Goal: Book appointment/travel/reservation

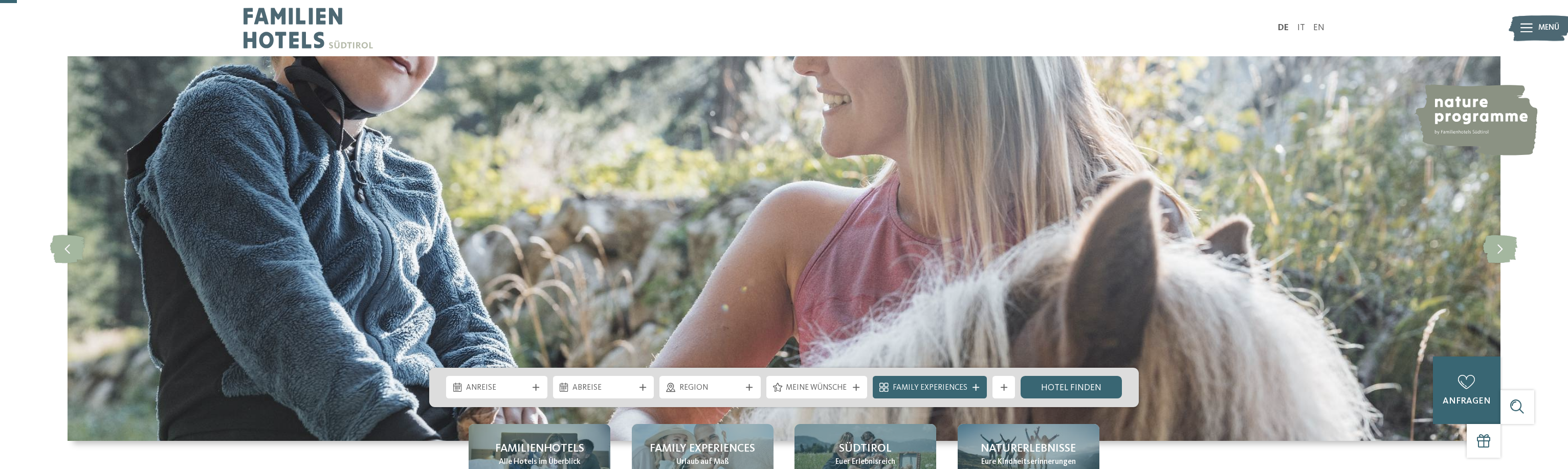
scroll to position [52, 0]
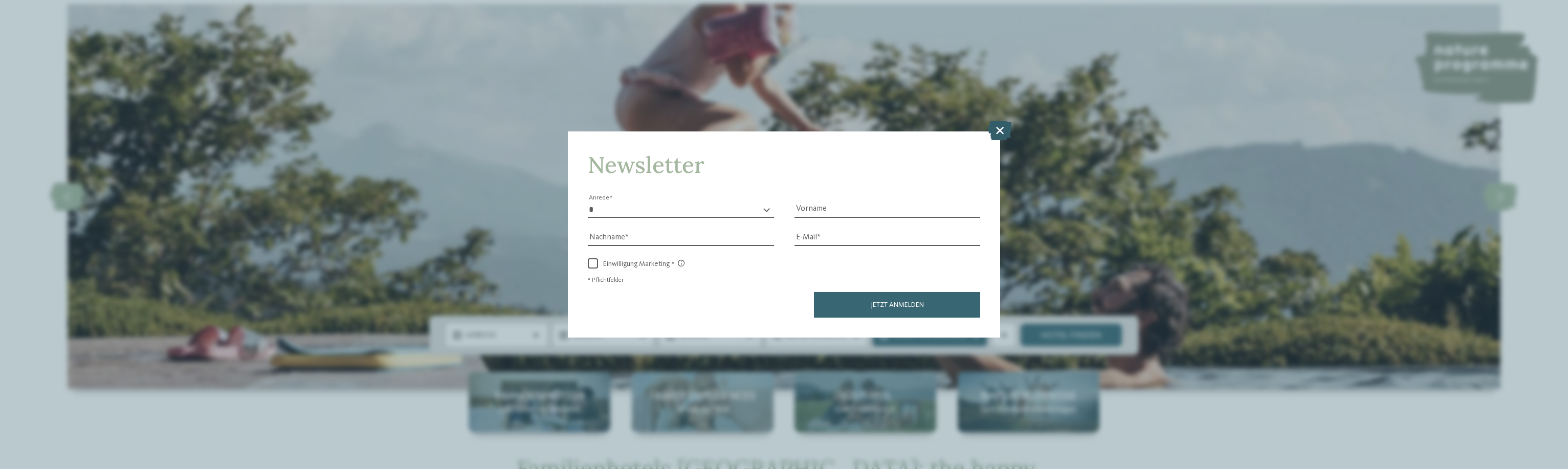
click at [996, 125] on icon at bounding box center [1000, 131] width 24 height 20
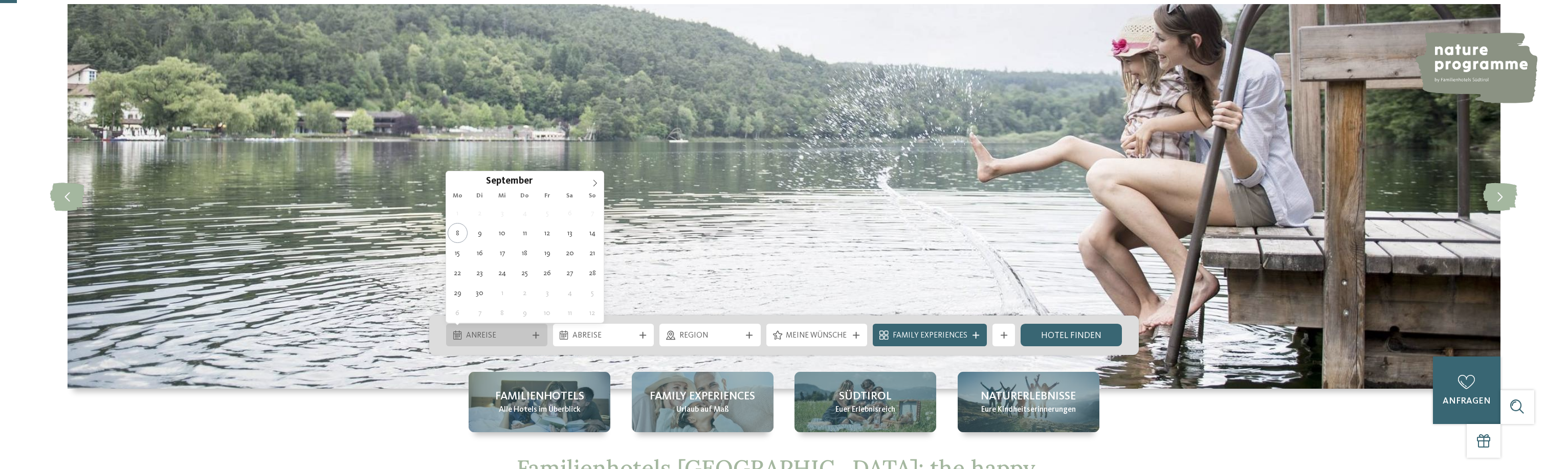
click at [497, 334] on span "Anreise" at bounding box center [496, 335] width 62 height 11
type div "[DATE]"
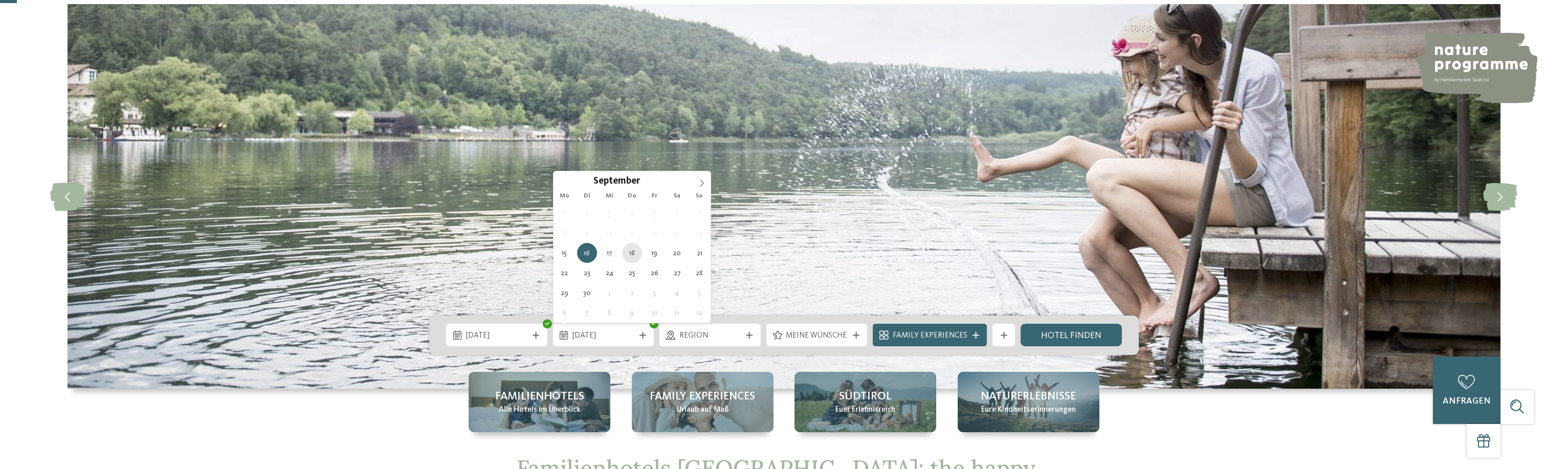
type div "[DATE]"
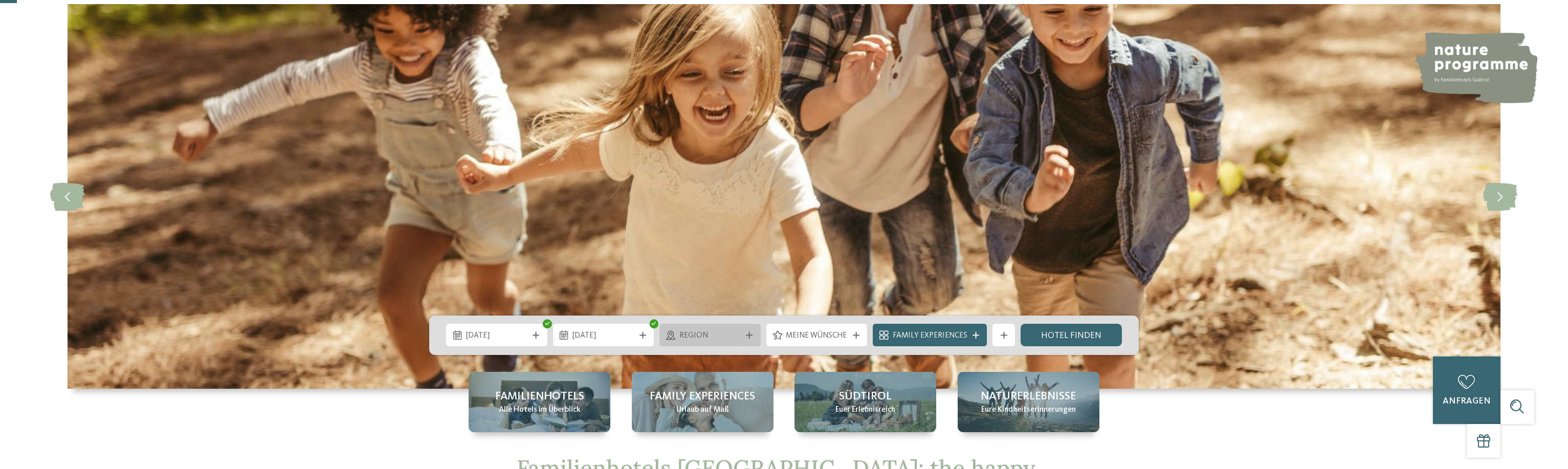
click at [751, 338] on icon at bounding box center [748, 335] width 7 height 7
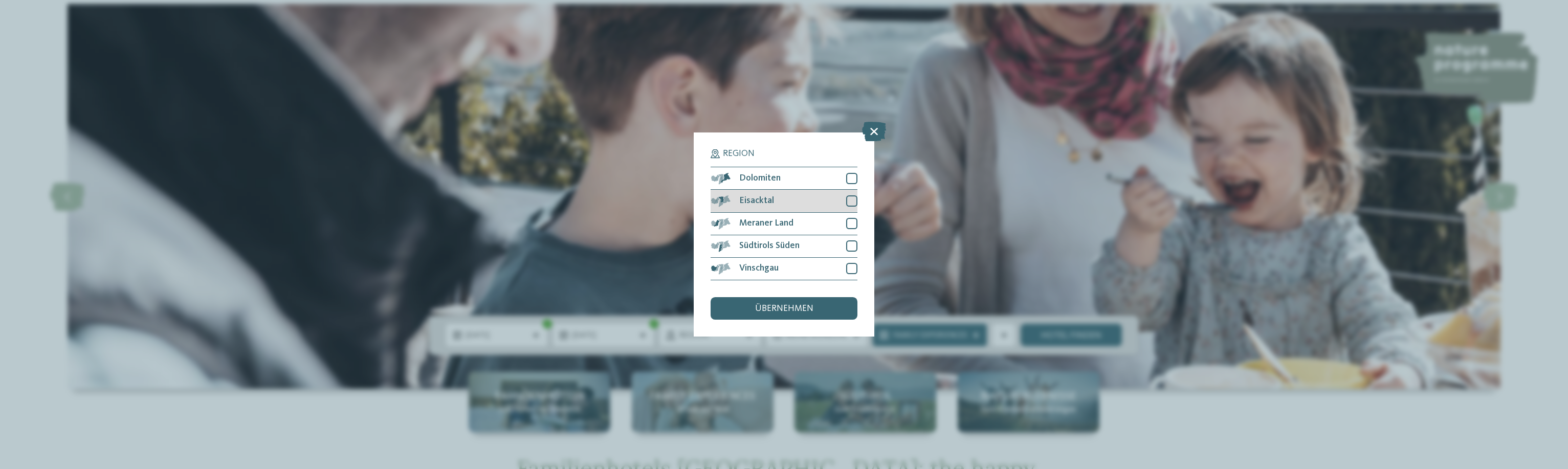
click at [853, 200] on div at bounding box center [851, 201] width 11 height 11
click at [855, 223] on div at bounding box center [851, 223] width 11 height 11
click at [775, 307] on span "übernehmen" at bounding box center [784, 309] width 58 height 9
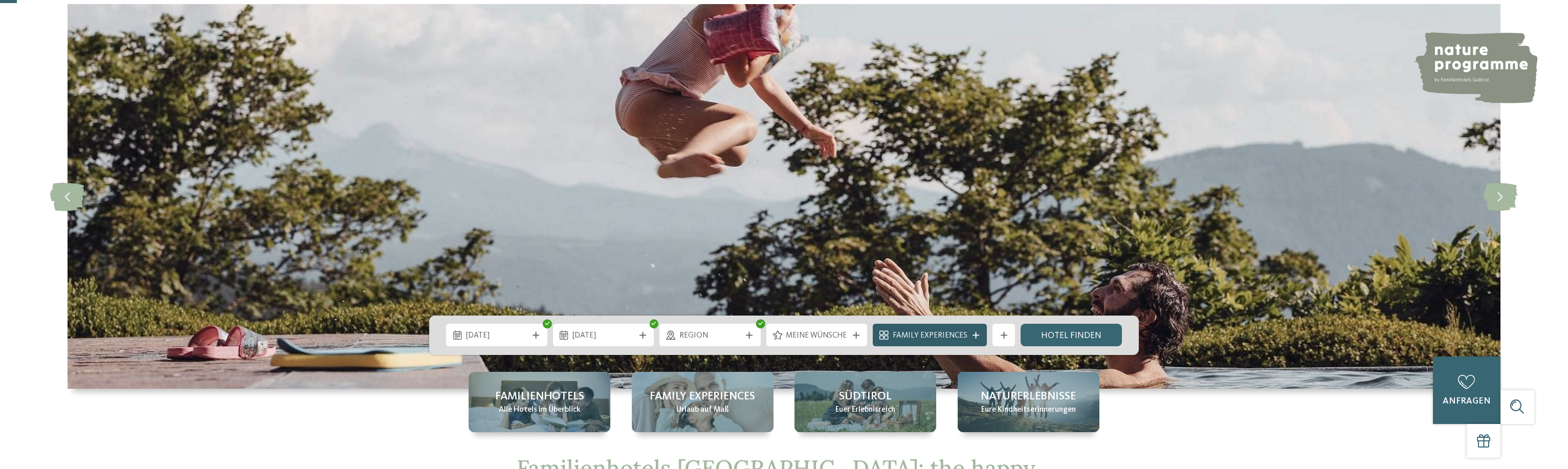
click at [976, 336] on icon at bounding box center [975, 335] width 7 height 7
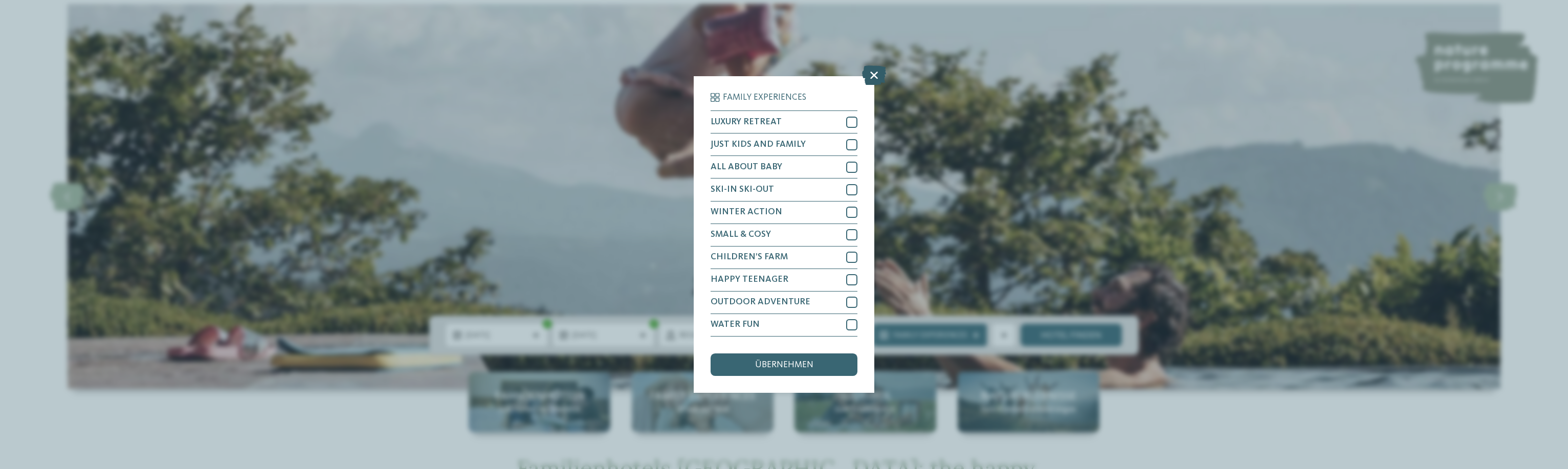
click at [880, 74] on icon at bounding box center [874, 76] width 24 height 20
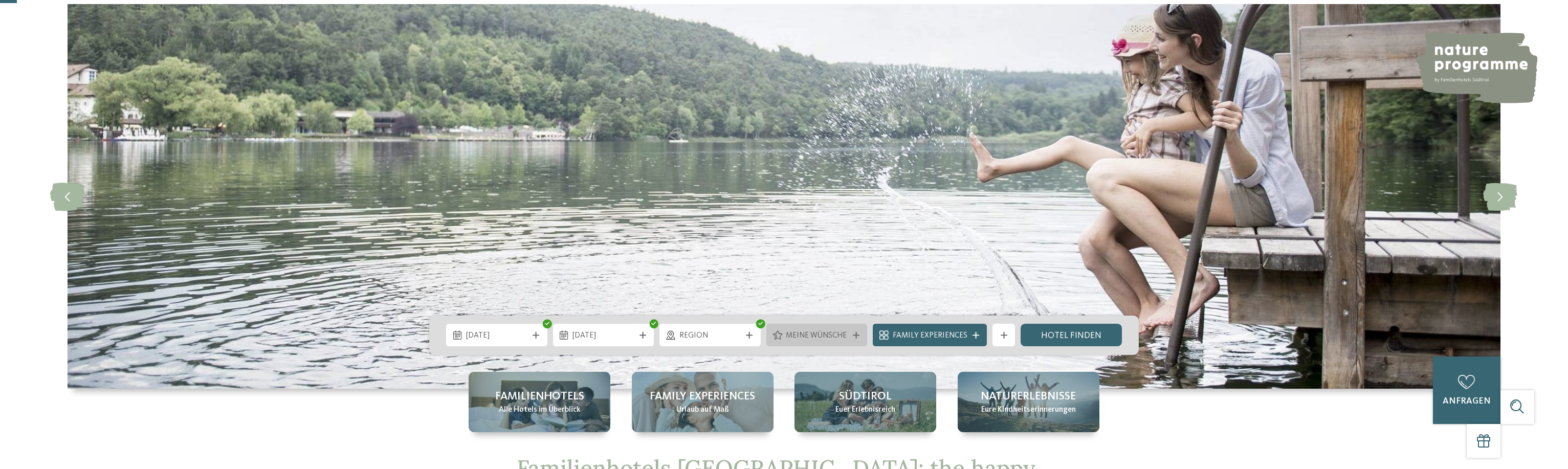
click at [853, 333] on div at bounding box center [855, 335] width 11 height 7
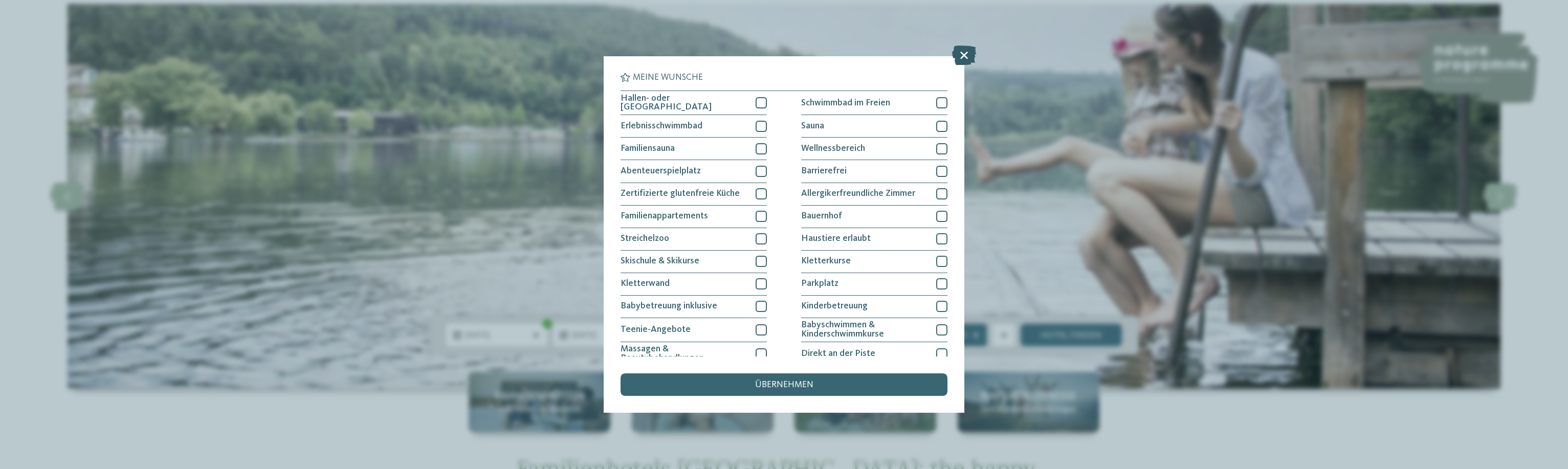
click at [965, 55] on icon at bounding box center [964, 55] width 24 height 20
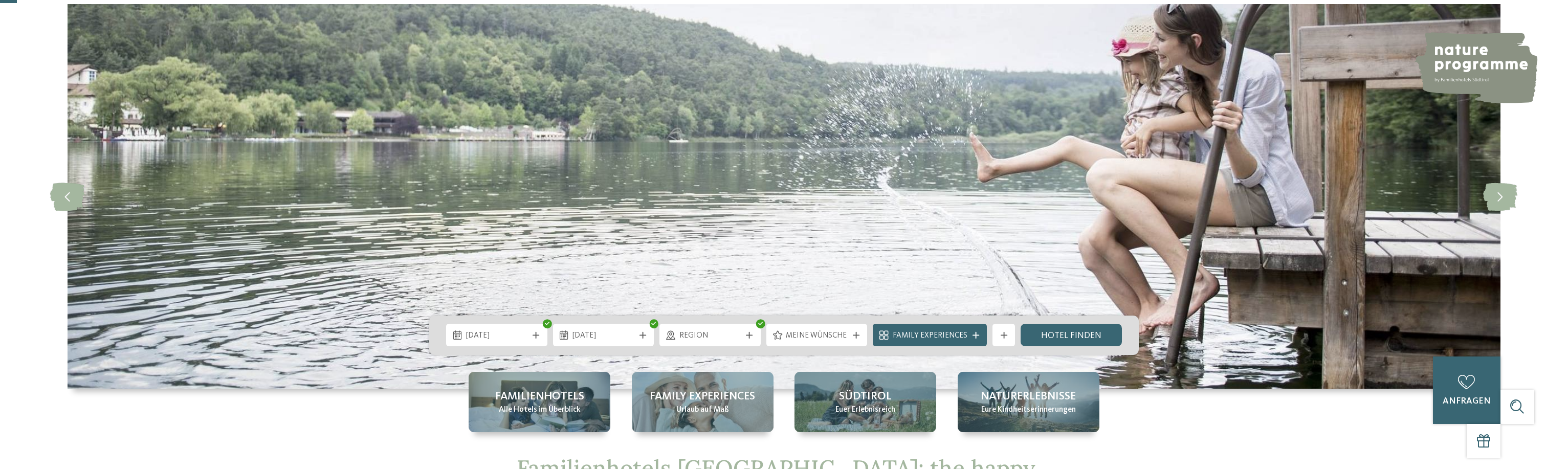
scroll to position [209, 0]
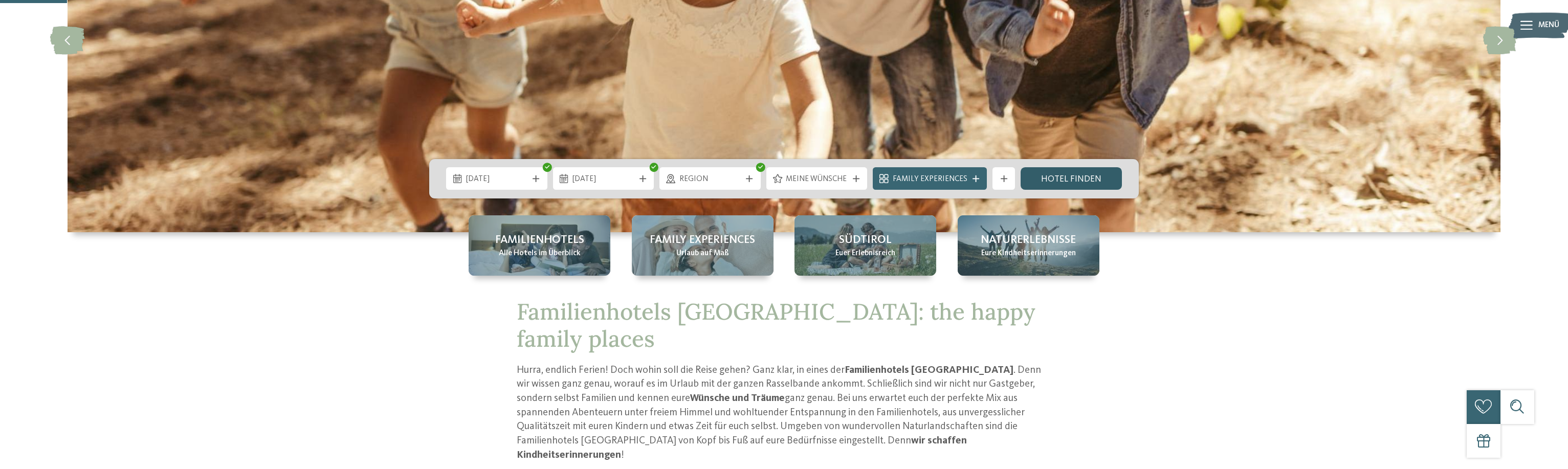
click at [1064, 186] on link "Hotel finden" at bounding box center [1071, 178] width 101 height 23
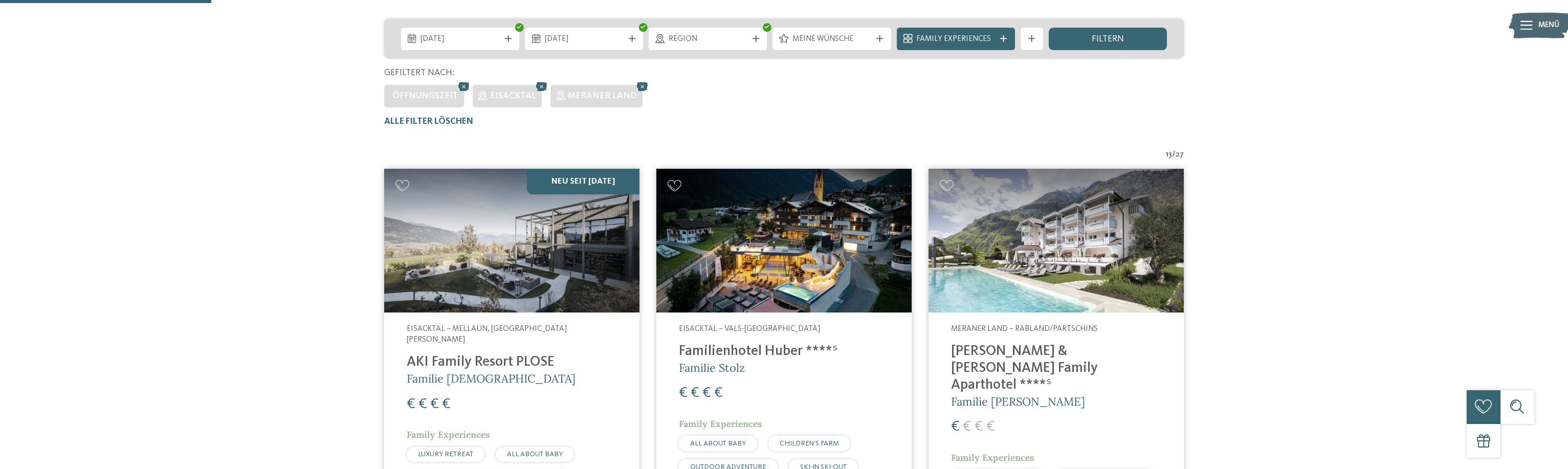
scroll to position [62, 0]
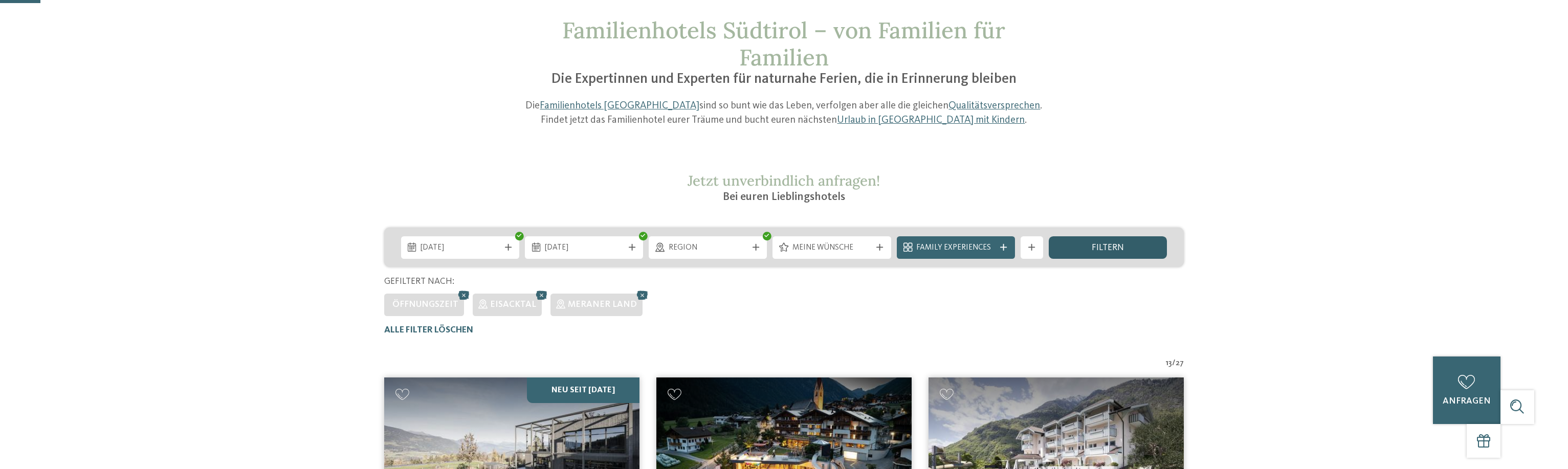
click at [1103, 249] on span "filtern" at bounding box center [1107, 247] width 33 height 9
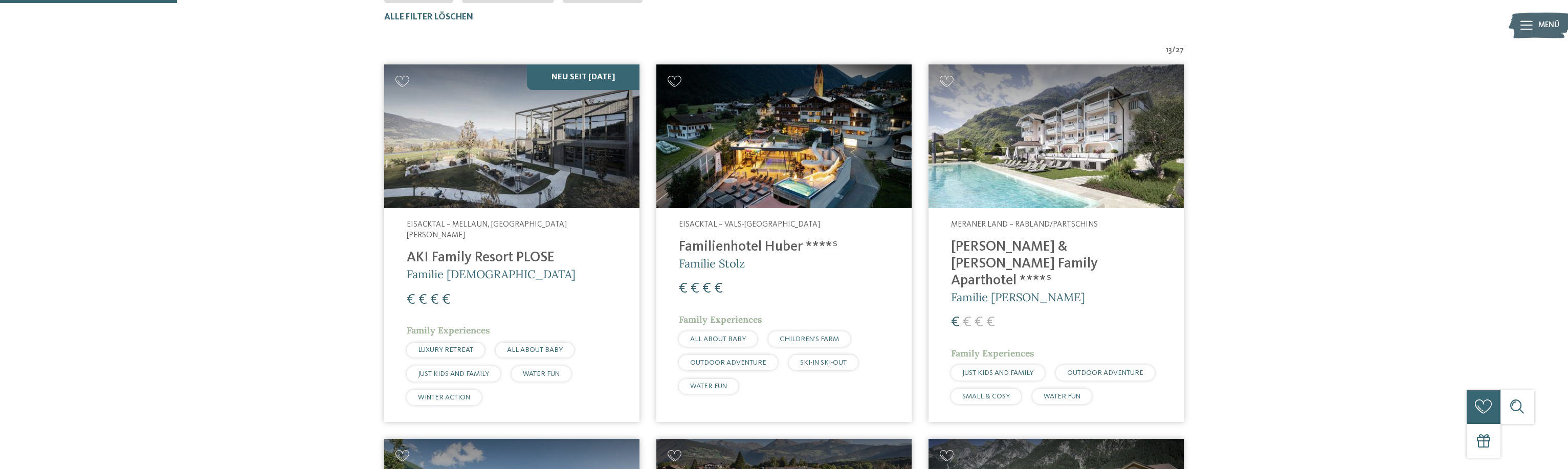
scroll to position [166, 0]
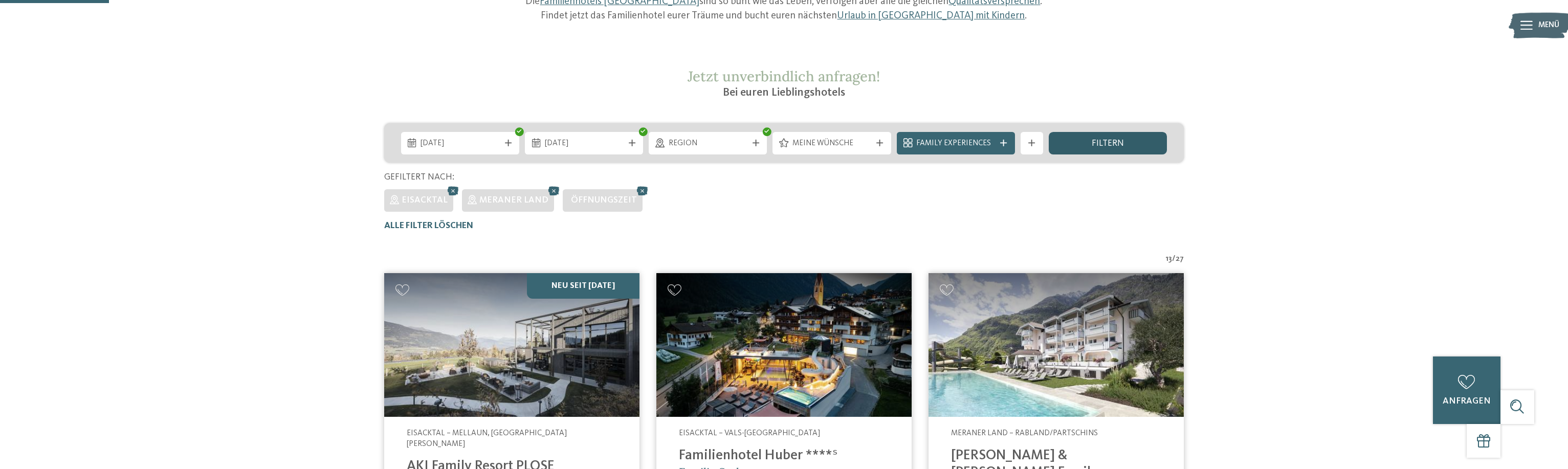
click at [1117, 143] on span "filtern" at bounding box center [1107, 143] width 33 height 9
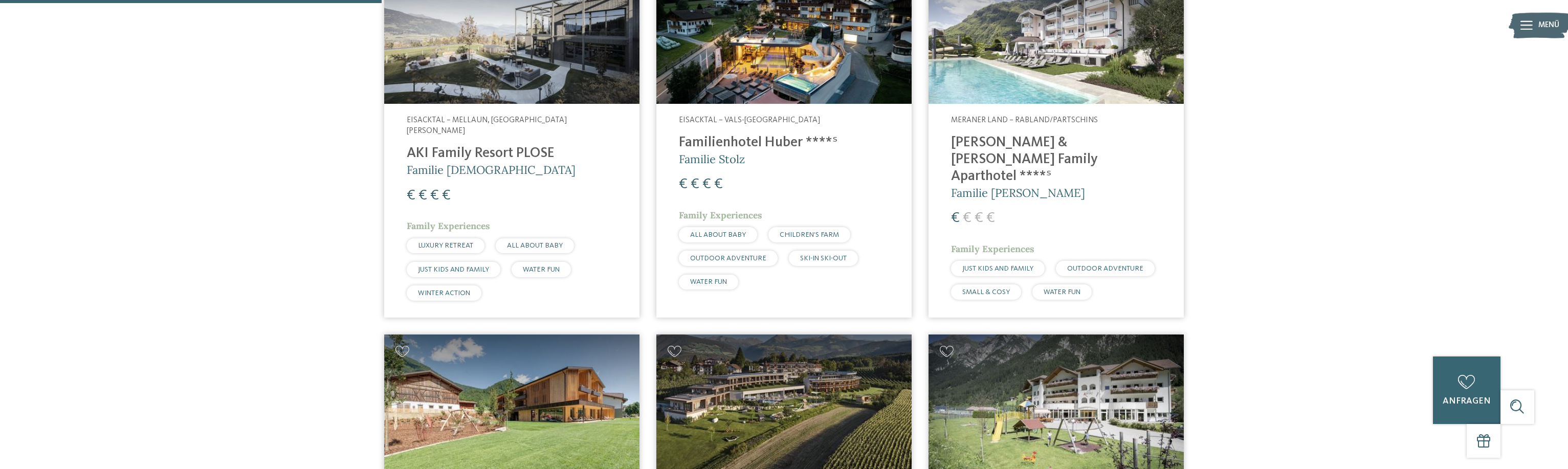
scroll to position [689, 0]
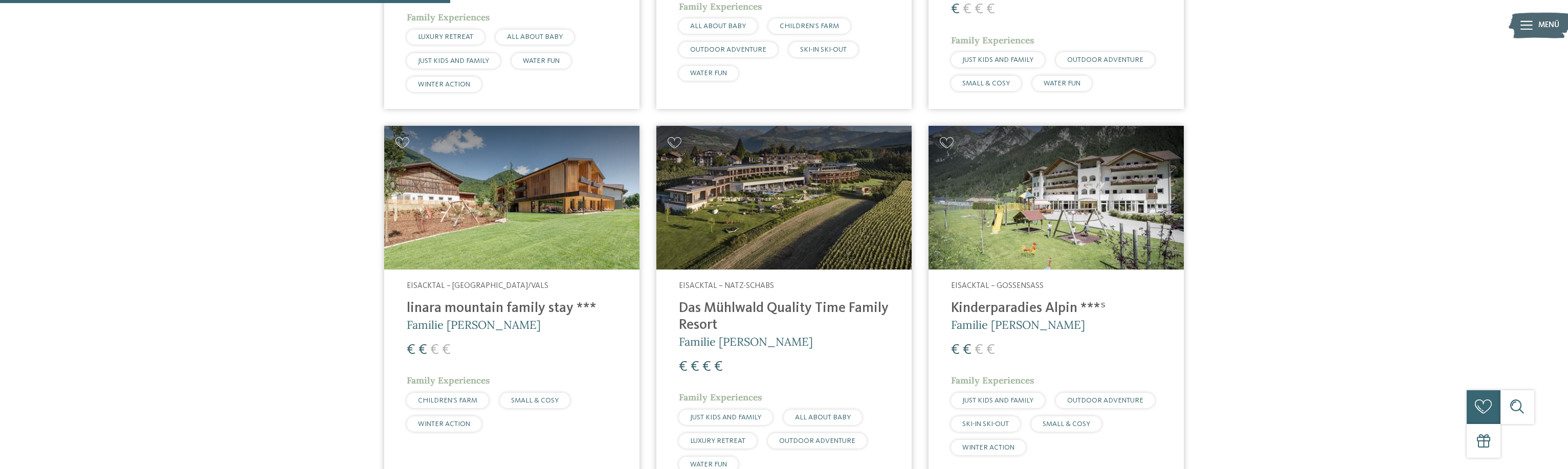
click at [1010, 209] on img at bounding box center [1056, 197] width 255 height 143
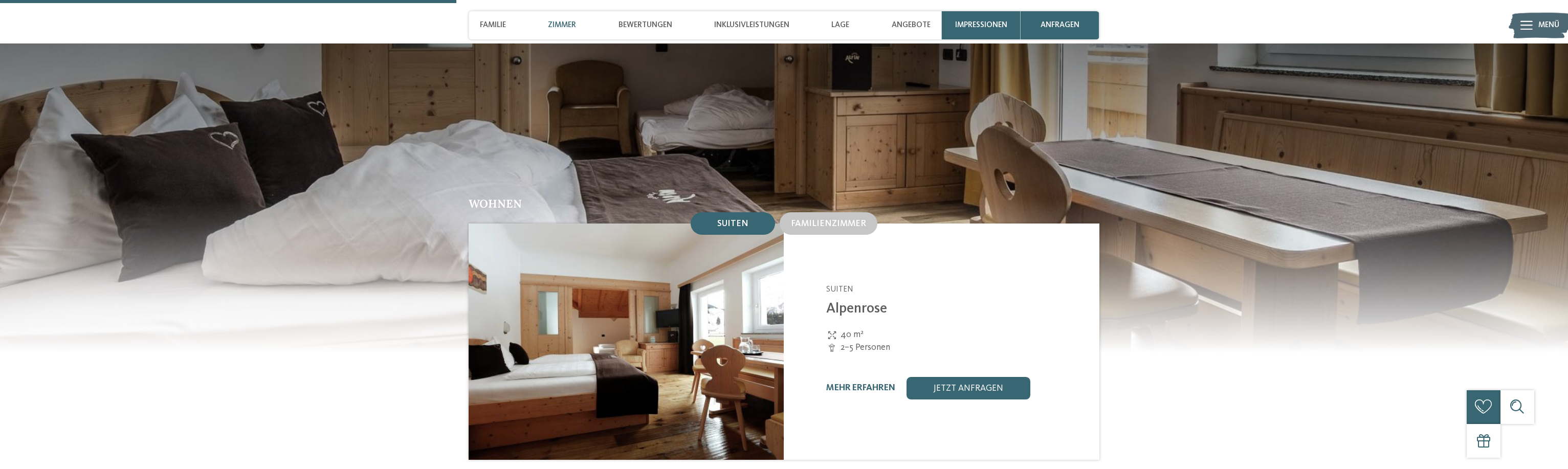
scroll to position [1149, 0]
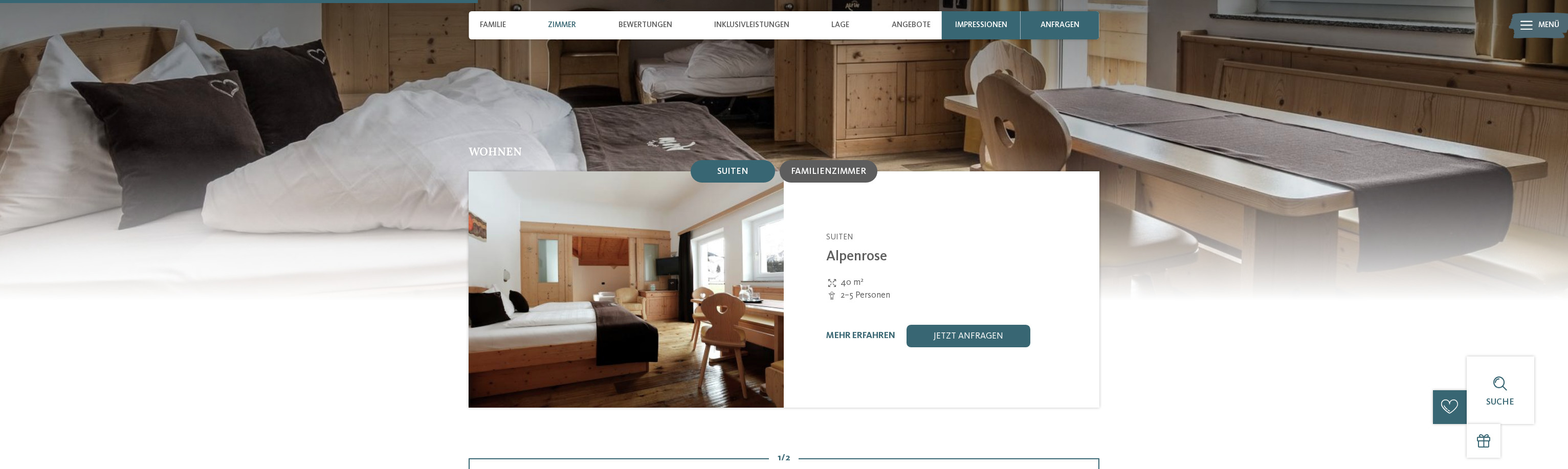
click at [811, 169] on span "Familienzimmer" at bounding box center [828, 171] width 75 height 9
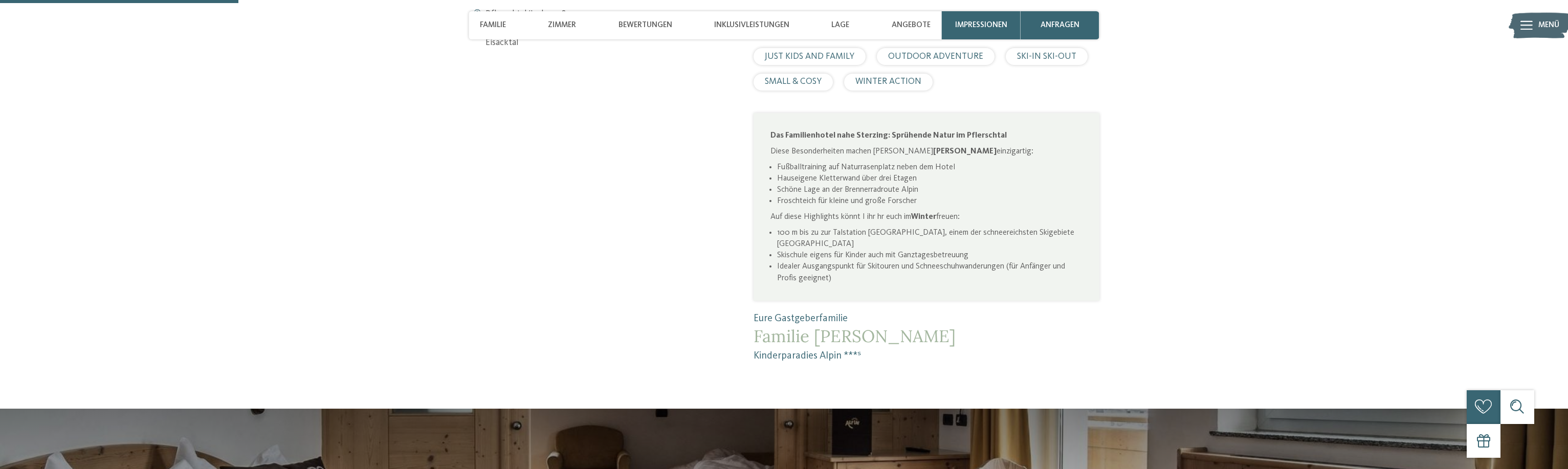
scroll to position [522, 0]
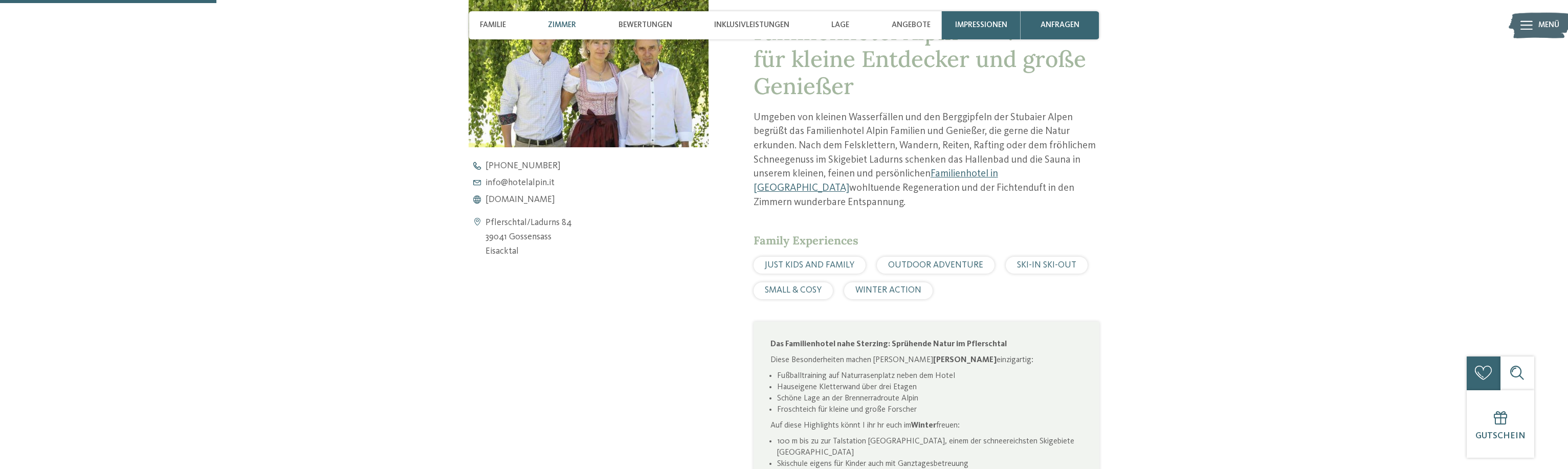
click at [551, 24] on span "Zimmer" at bounding box center [562, 25] width 28 height 9
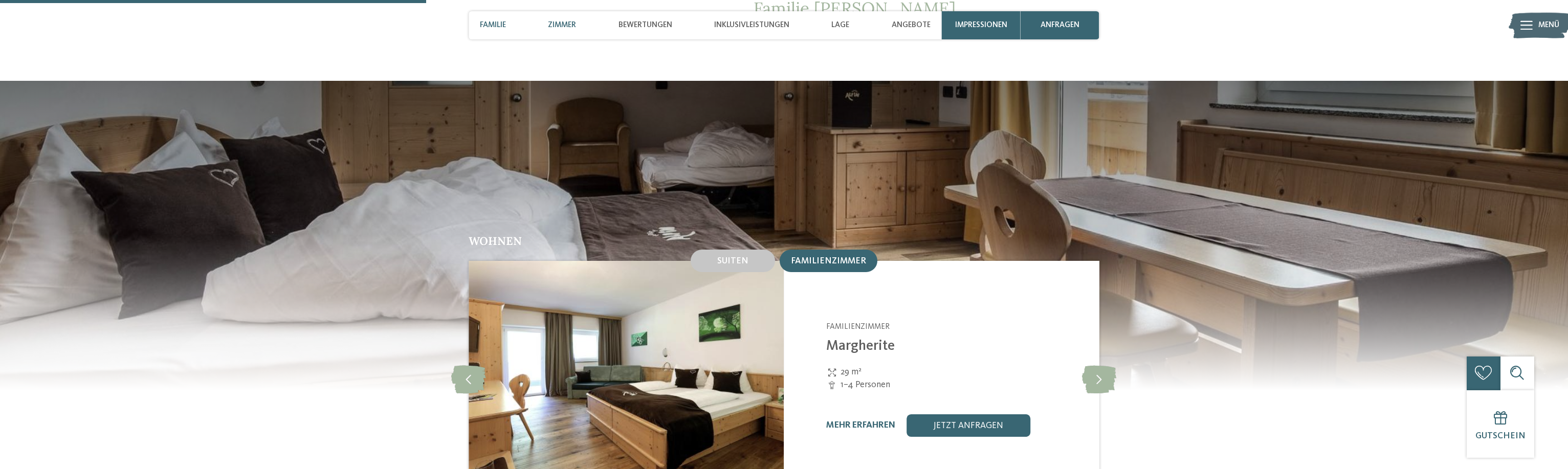
scroll to position [1079, 0]
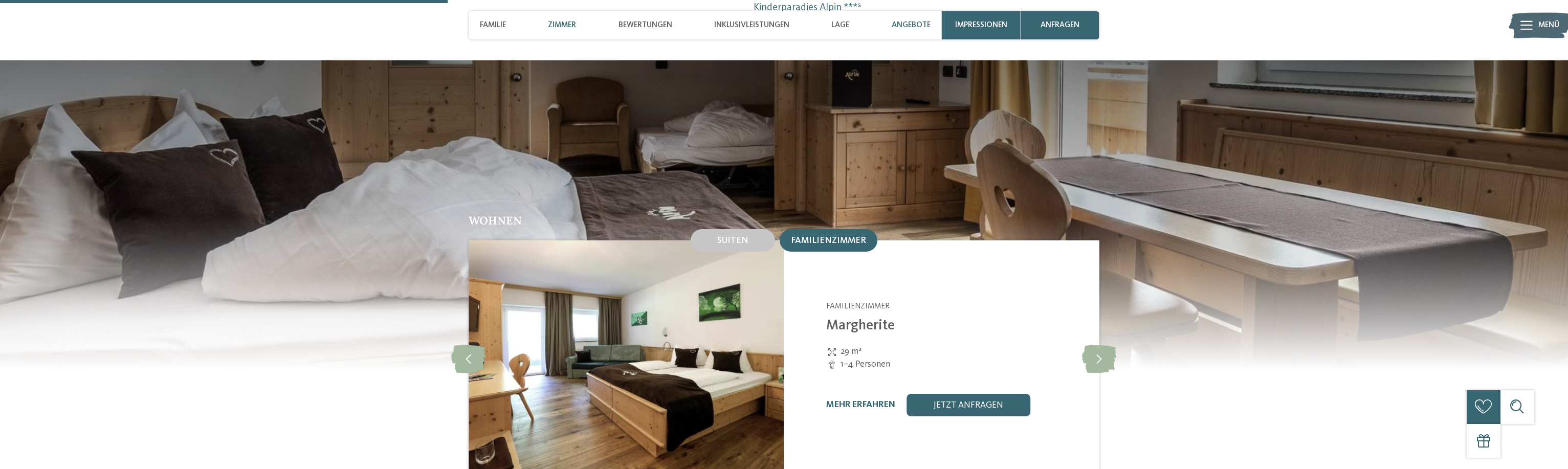
click at [923, 26] on span "Angebote" at bounding box center [911, 25] width 39 height 9
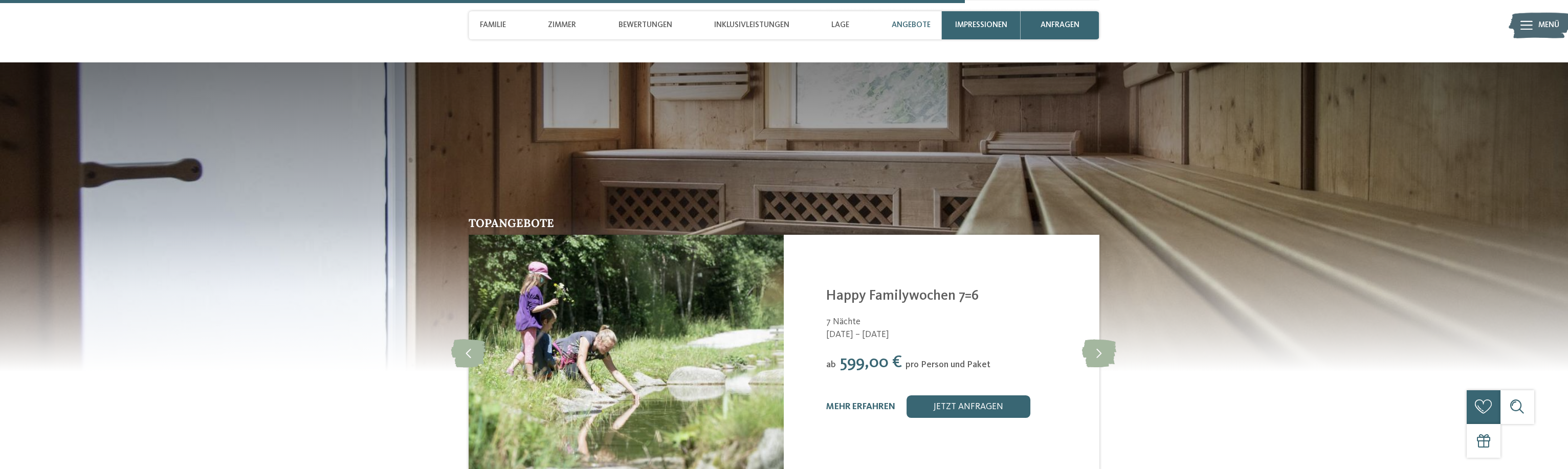
scroll to position [2337, 0]
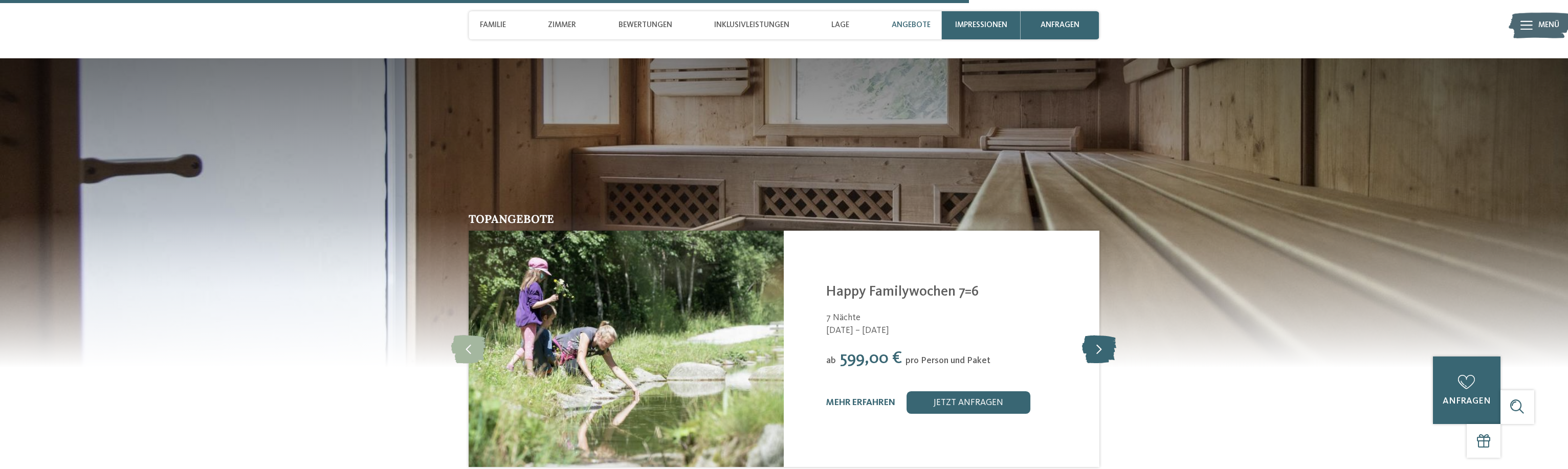
click at [1105, 344] on icon at bounding box center [1098, 349] width 35 height 28
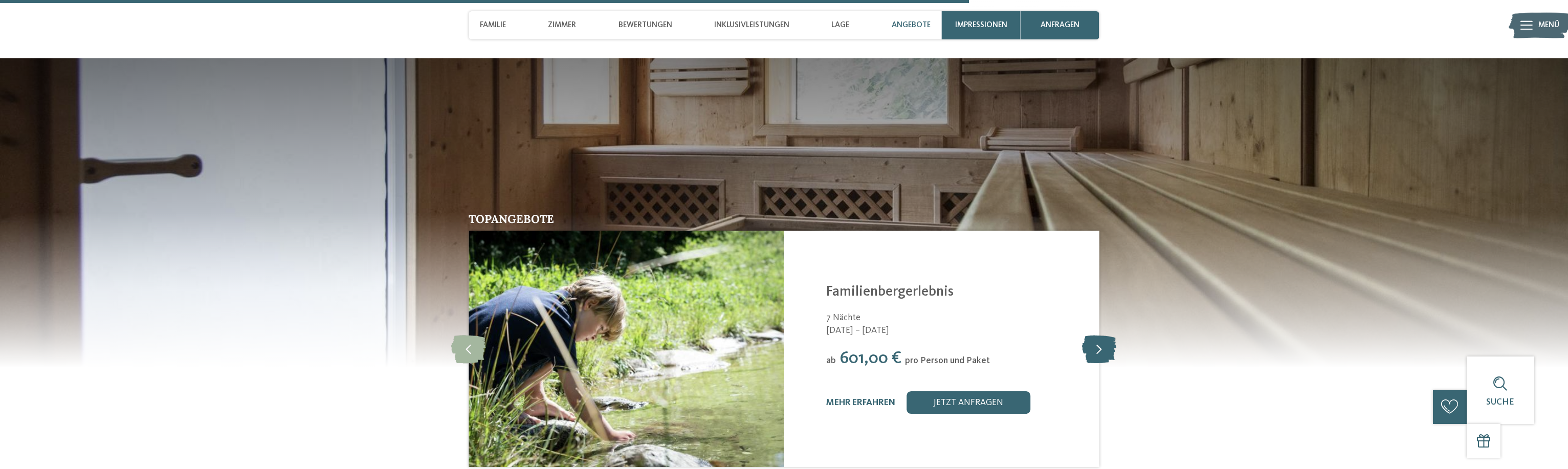
click at [1105, 344] on icon at bounding box center [1098, 349] width 35 height 28
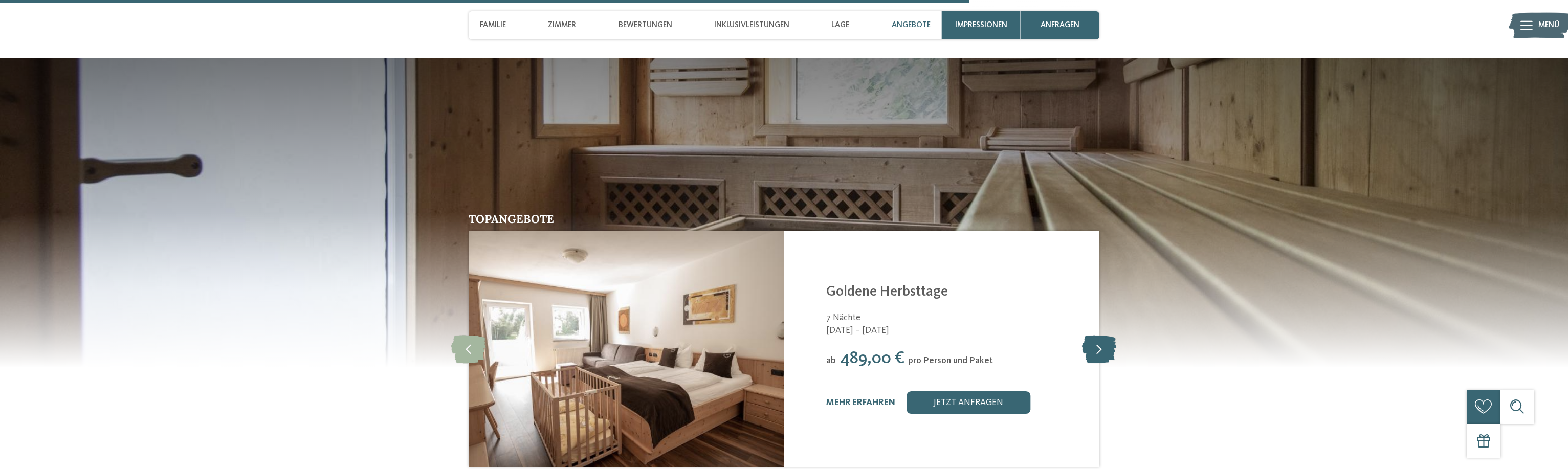
click at [1105, 344] on icon at bounding box center [1098, 349] width 35 height 28
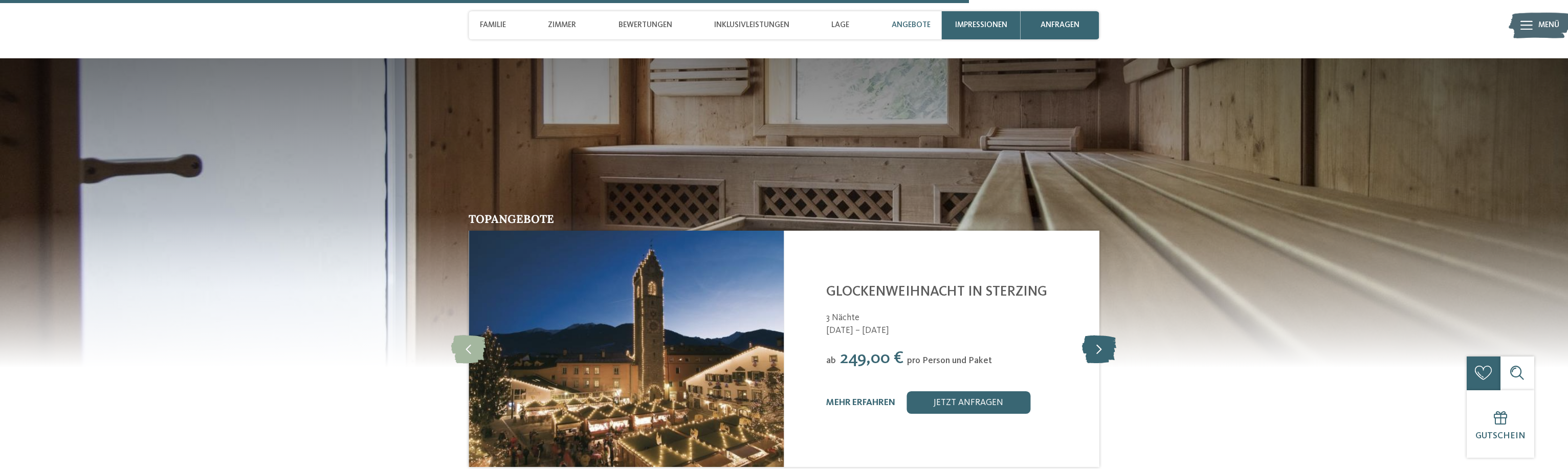
click at [1105, 344] on icon at bounding box center [1098, 349] width 35 height 28
